Goal: Navigation & Orientation: Find specific page/section

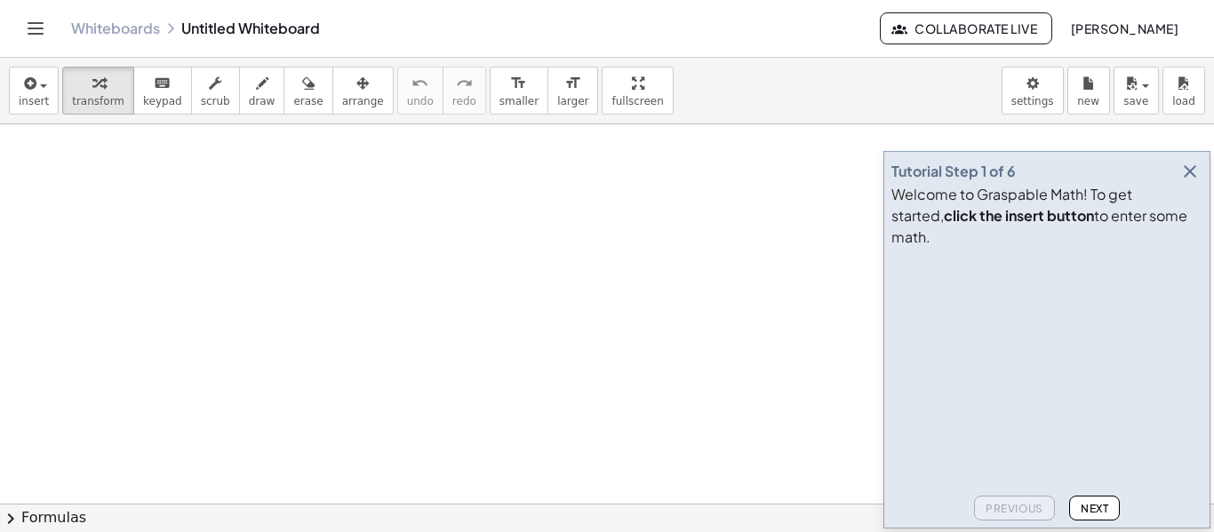
click at [30, 32] on icon "Toggle navigation" at bounding box center [35, 28] width 21 height 21
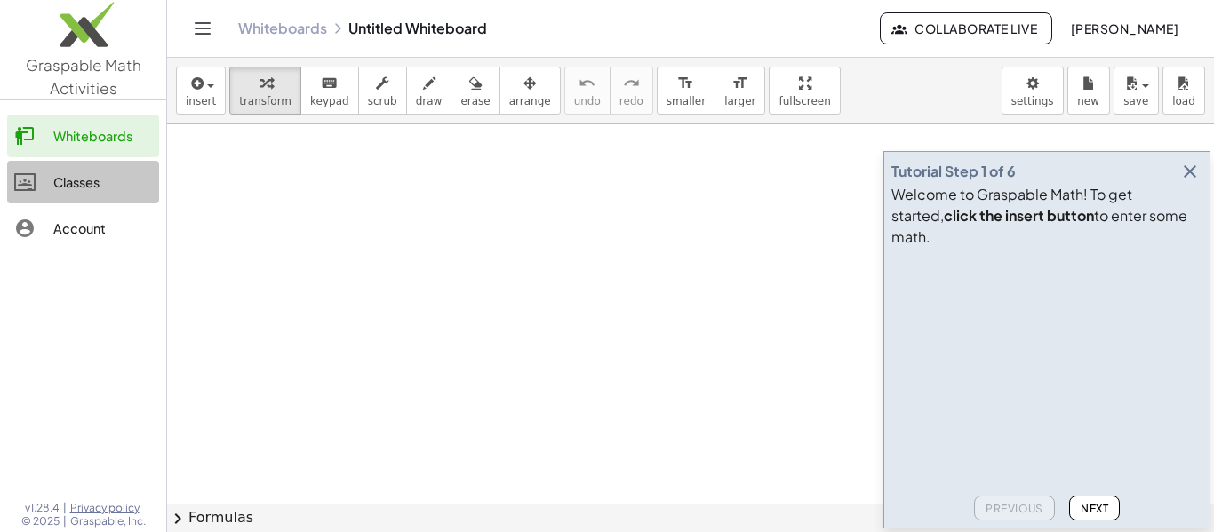
click at [100, 195] on link "Classes" at bounding box center [83, 182] width 152 height 43
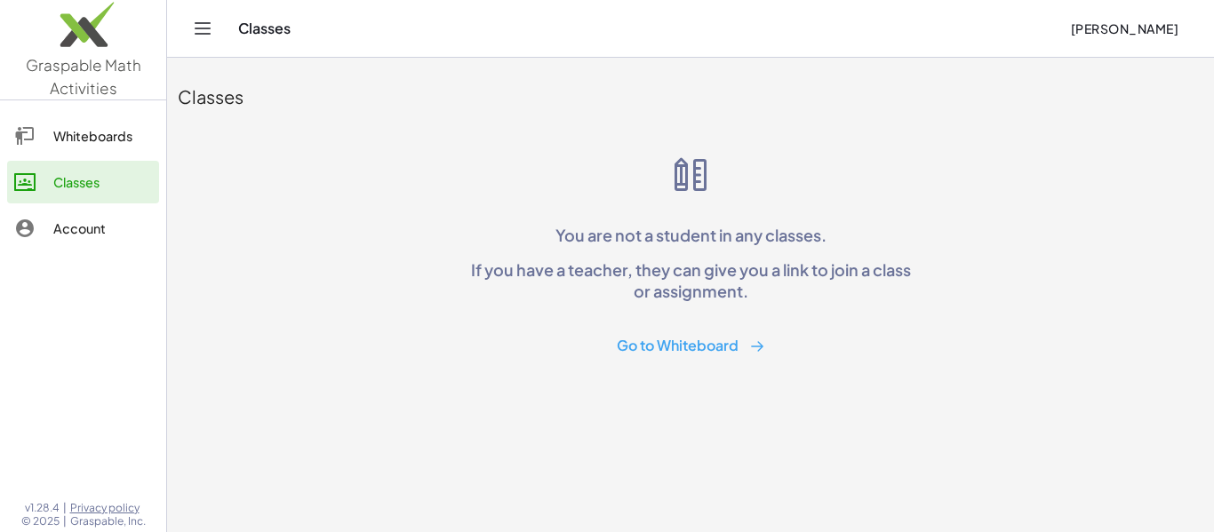
click at [99, 232] on div "Account" at bounding box center [102, 228] width 99 height 21
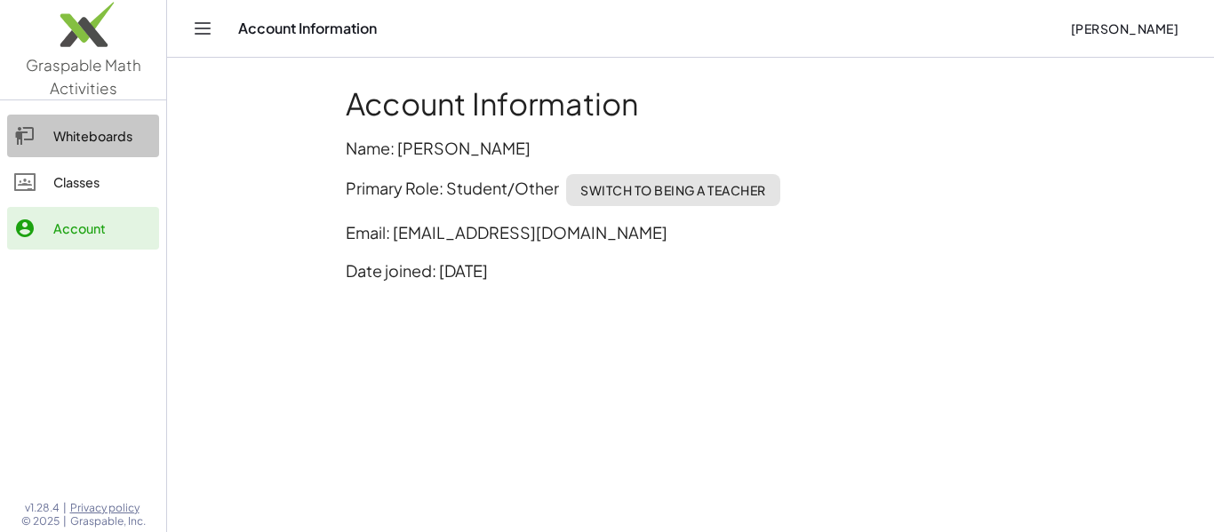
click at [92, 143] on div "Whiteboards" at bounding box center [102, 135] width 99 height 21
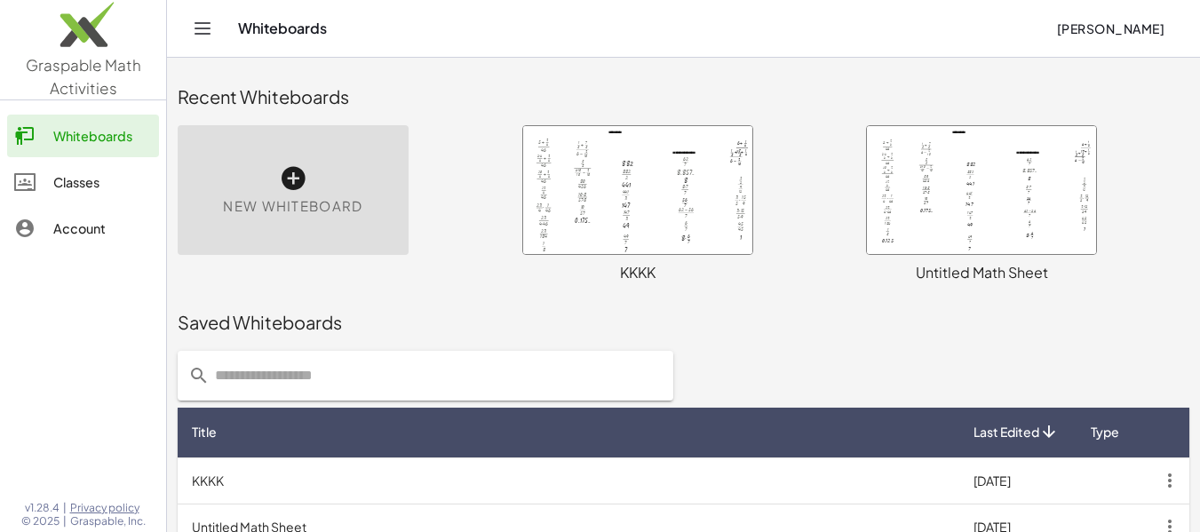
click at [327, 203] on span "New Whiteboard" at bounding box center [292, 206] width 139 height 20
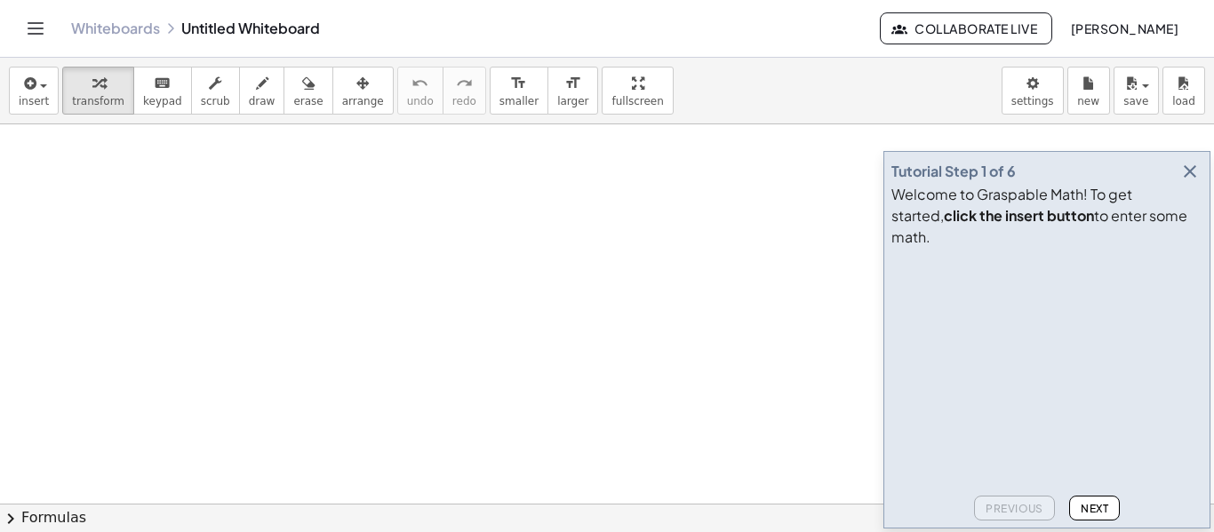
click at [1180, 182] on icon "button" at bounding box center [1189, 171] width 21 height 21
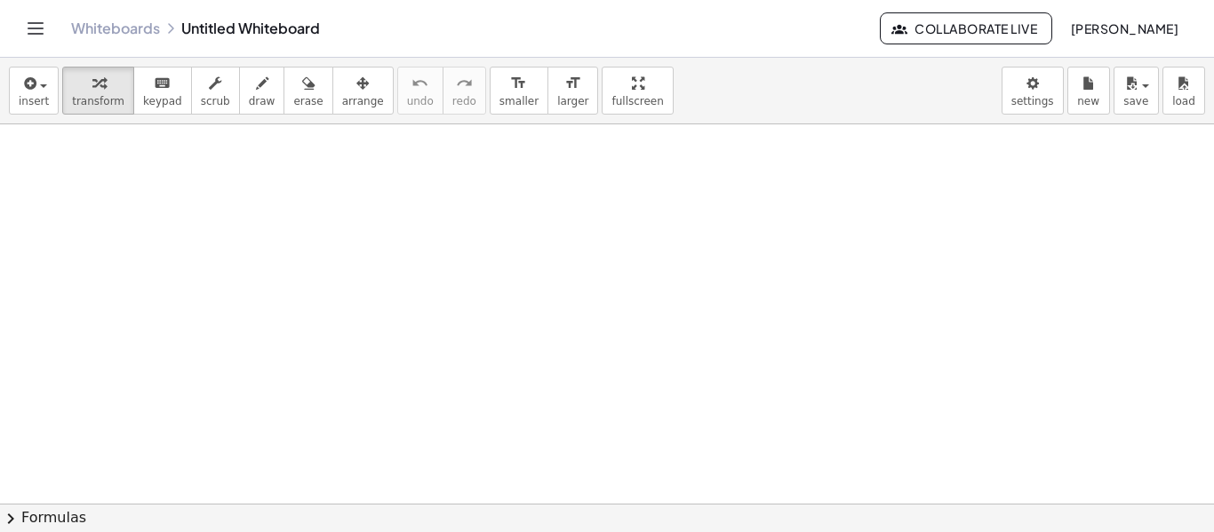
scroll to position [22, 0]
click at [12, 514] on span "chevron_right" at bounding box center [10, 518] width 21 height 21
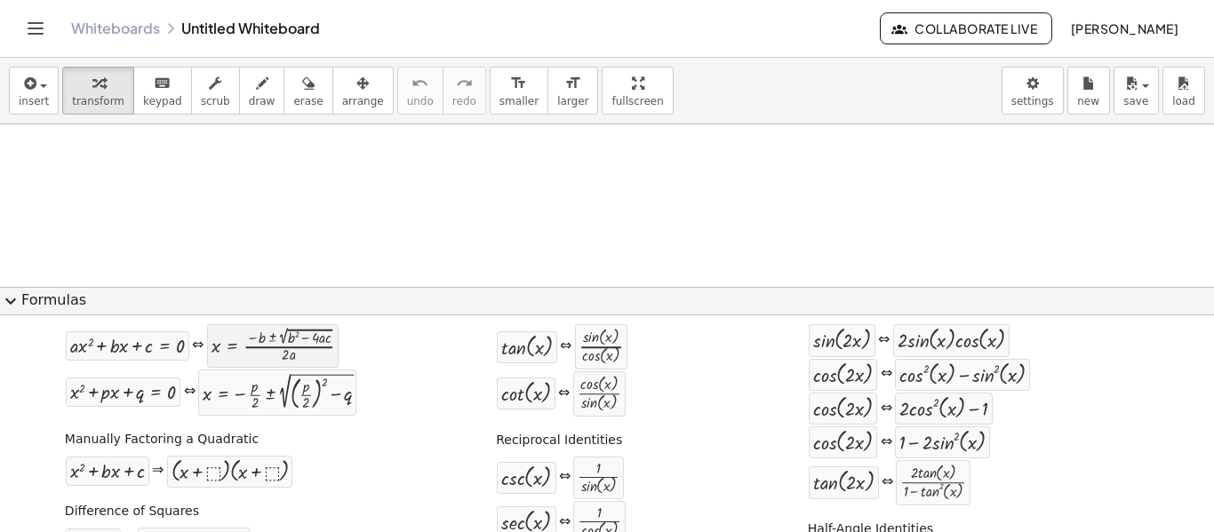
scroll to position [65, 0]
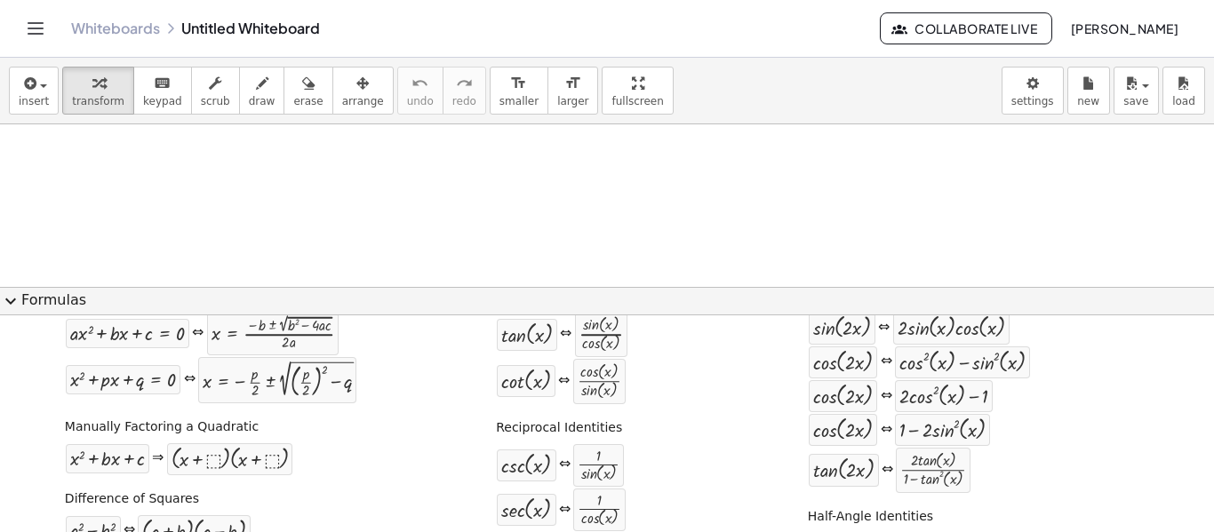
click at [14, 297] on span "expand_more" at bounding box center [10, 301] width 21 height 21
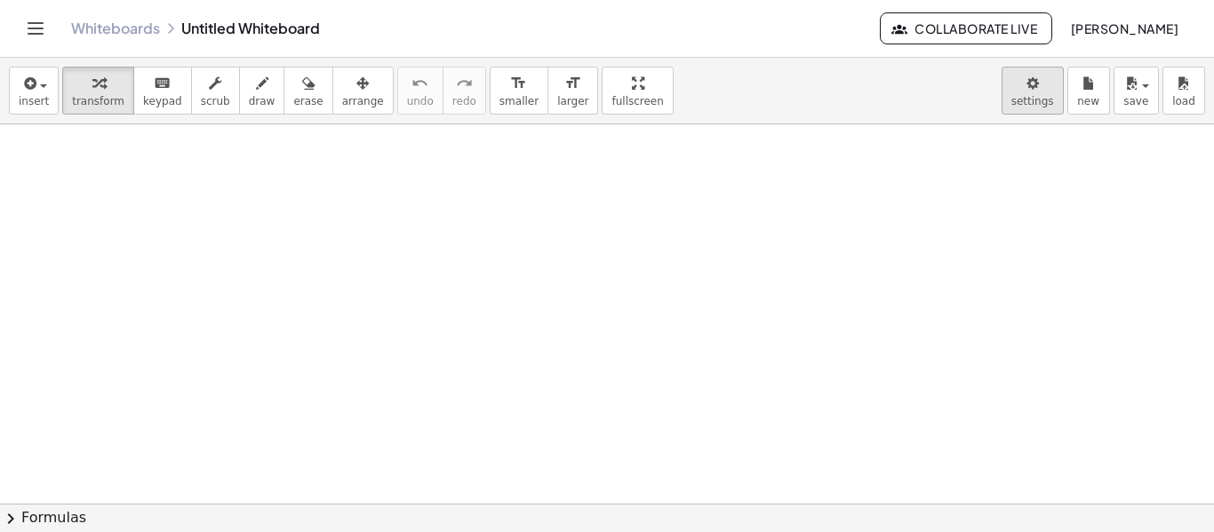
click at [1056, 93] on body "Graspable Math Activities Whiteboards Classes Account v1.28.4 | Privacy policy …" at bounding box center [607, 266] width 1214 height 532
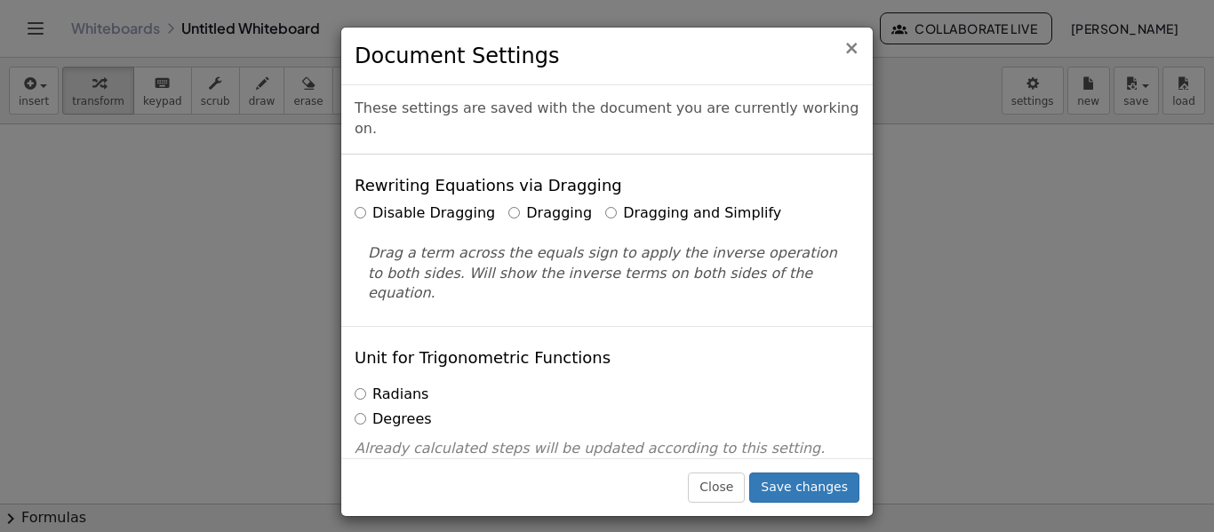
click at [852, 47] on span "×" at bounding box center [851, 47] width 16 height 21
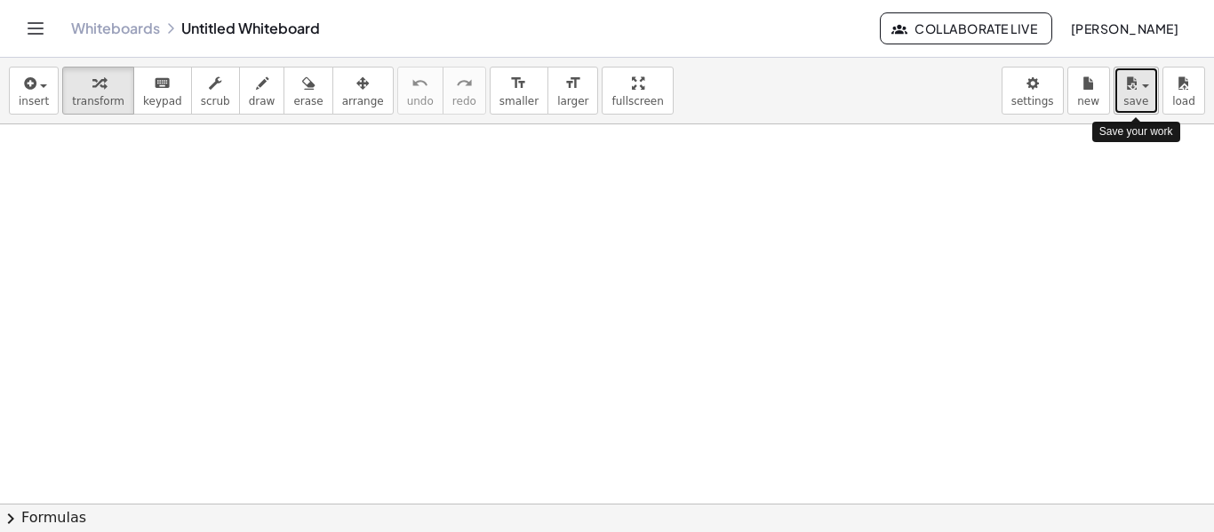
click at [1152, 91] on button "save" at bounding box center [1135, 91] width 45 height 48
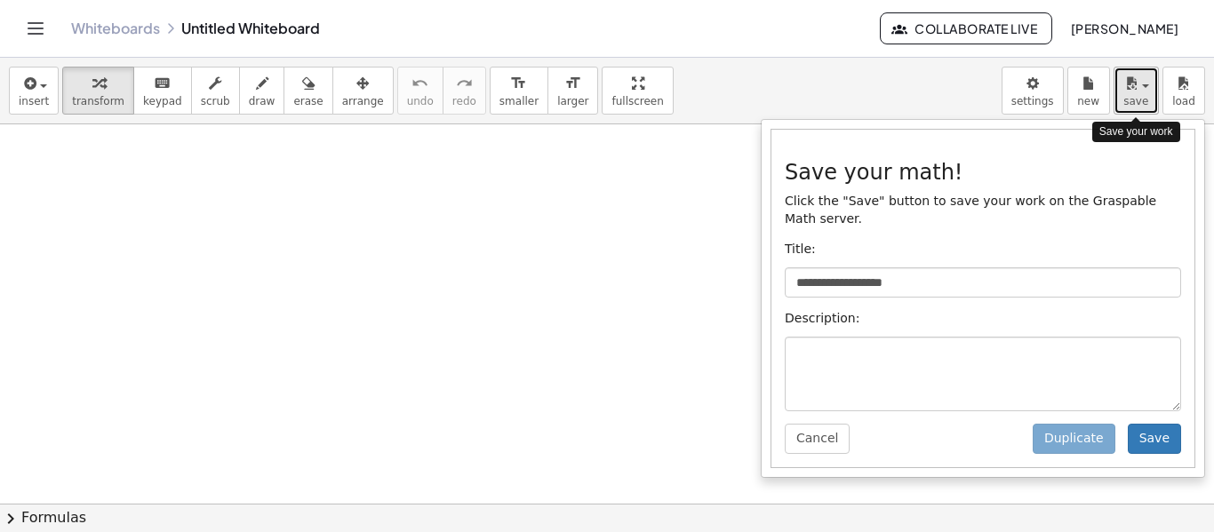
click at [1152, 91] on button "save" at bounding box center [1135, 91] width 45 height 48
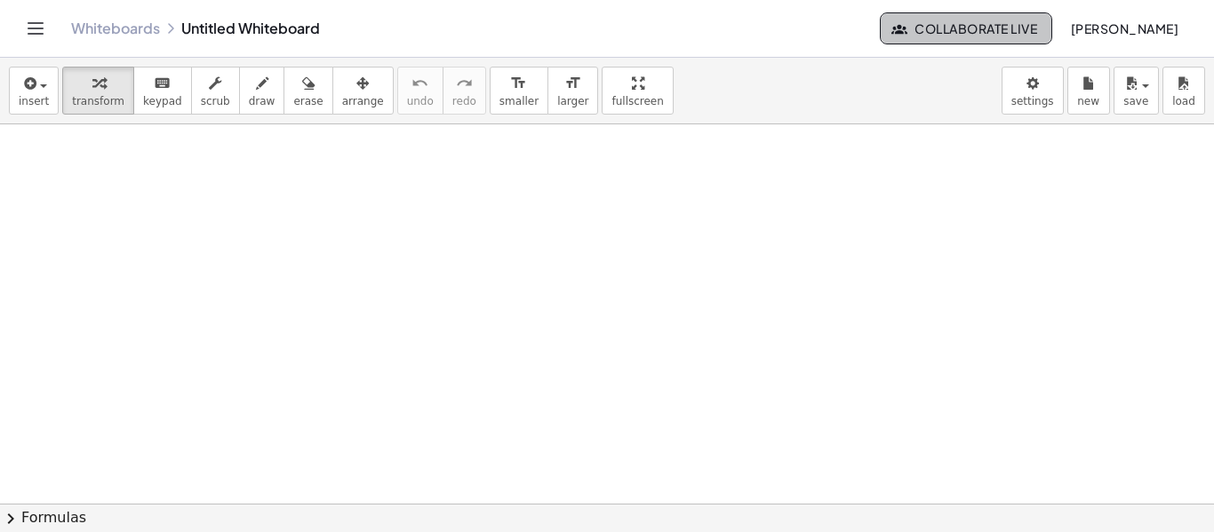
click at [984, 32] on span "Collaborate Live" at bounding box center [966, 28] width 142 height 16
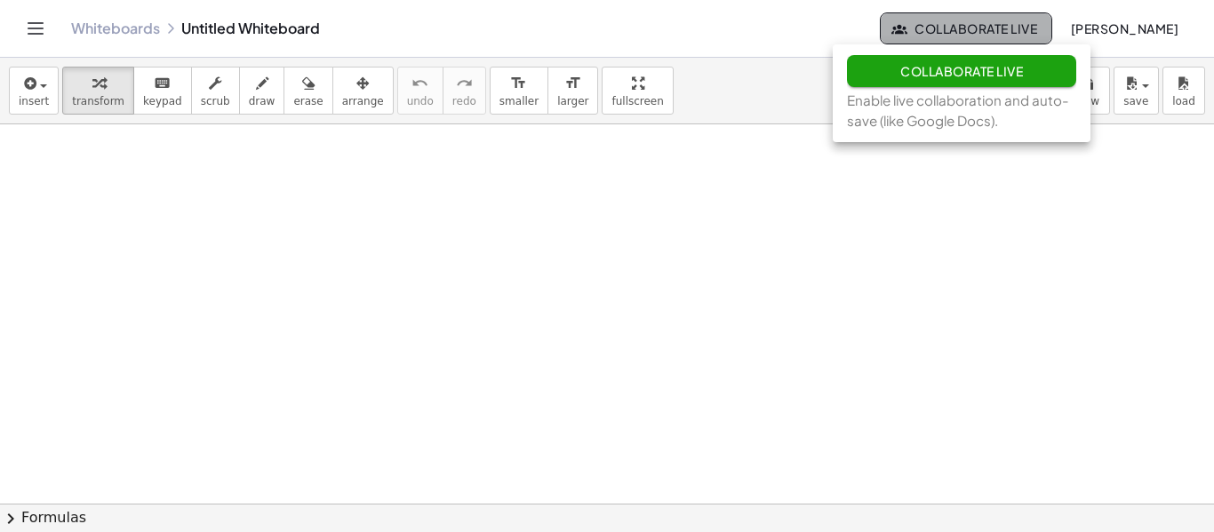
click at [984, 32] on span "Collaborate Live" at bounding box center [966, 28] width 142 height 16
